Goal: Task Accomplishment & Management: Manage account settings

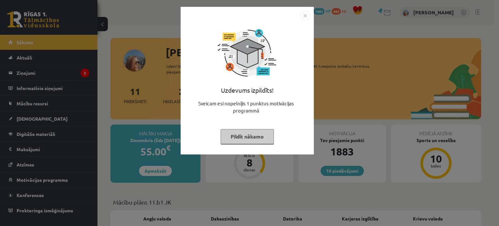
click at [229, 140] on button "Pildīt nākamo" at bounding box center [246, 136] width 53 height 15
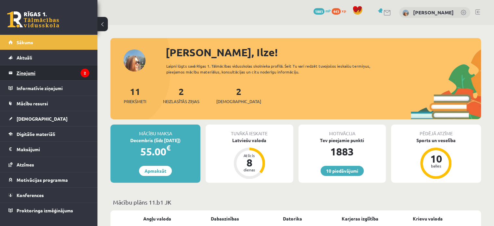
click at [43, 67] on legend "Ziņojumi 2" at bounding box center [53, 72] width 73 height 15
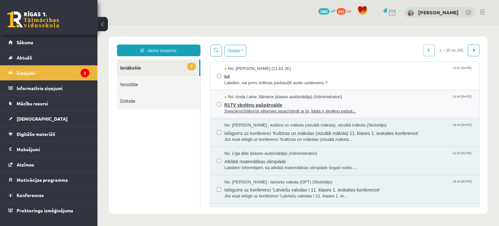
click at [247, 113] on span "Sveiciens!Sākumā vēlamies iepazīstināt ar to, kāda ir skolēnu pašpā..." at bounding box center [348, 111] width 248 height 6
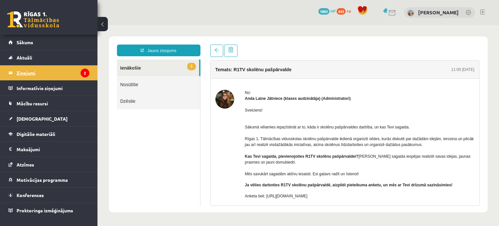
click at [32, 70] on legend "Ziņojumi 2" at bounding box center [53, 72] width 73 height 15
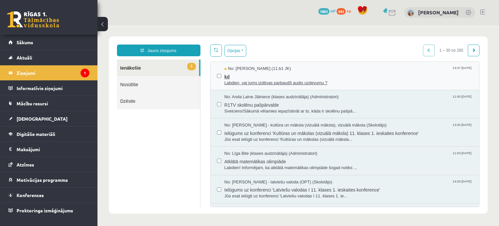
click at [265, 77] on span "kd" at bounding box center [348, 76] width 248 height 8
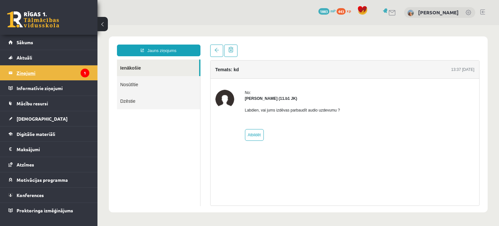
click at [24, 74] on legend "Ziņojumi 1" at bounding box center [53, 72] width 73 height 15
